Goal: Obtain resource: Download file/media

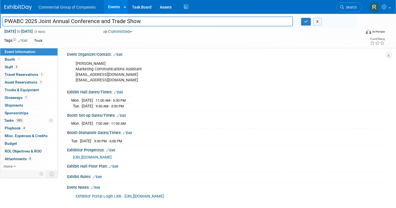
scroll to position [72, 0]
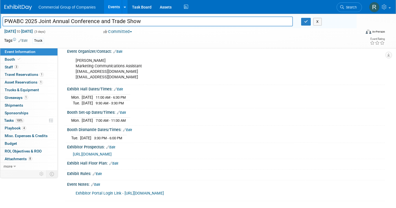
click at [24, 7] on img at bounding box center [17, 7] width 27 height 5
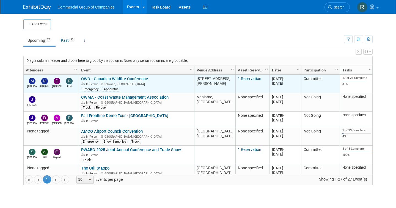
click at [111, 77] on link "CWC - Canadian Wildfire Conference" at bounding box center [114, 78] width 67 height 5
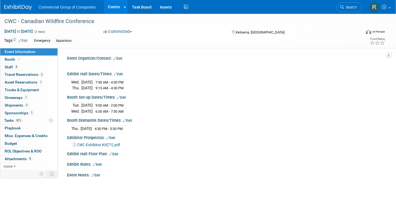
scroll to position [65, 0]
click at [92, 144] on span "CWC-Exhibitor Kit[71].pdf" at bounding box center [98, 145] width 43 height 4
click at [77, 180] on div at bounding box center [198, 181] width 252 height 5
